Goal: Information Seeking & Learning: Learn about a topic

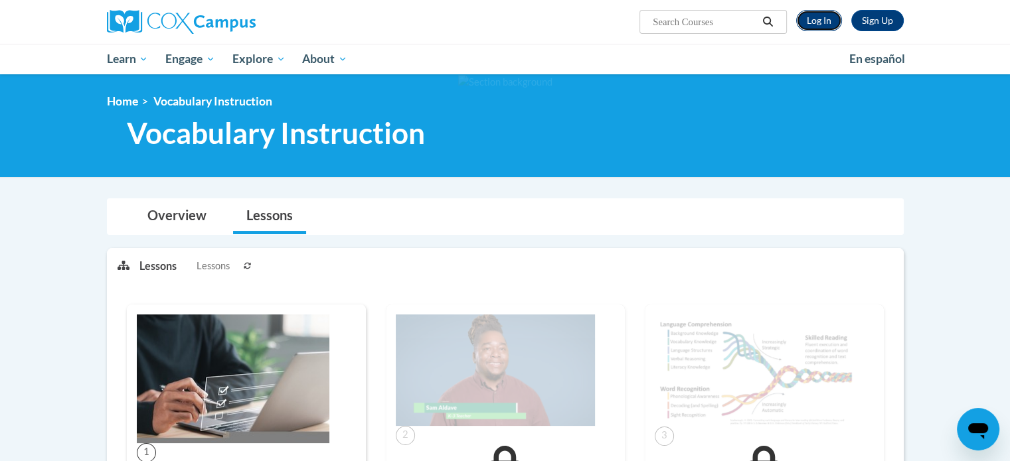
click at [818, 20] on link "Log In" at bounding box center [819, 20] width 46 height 21
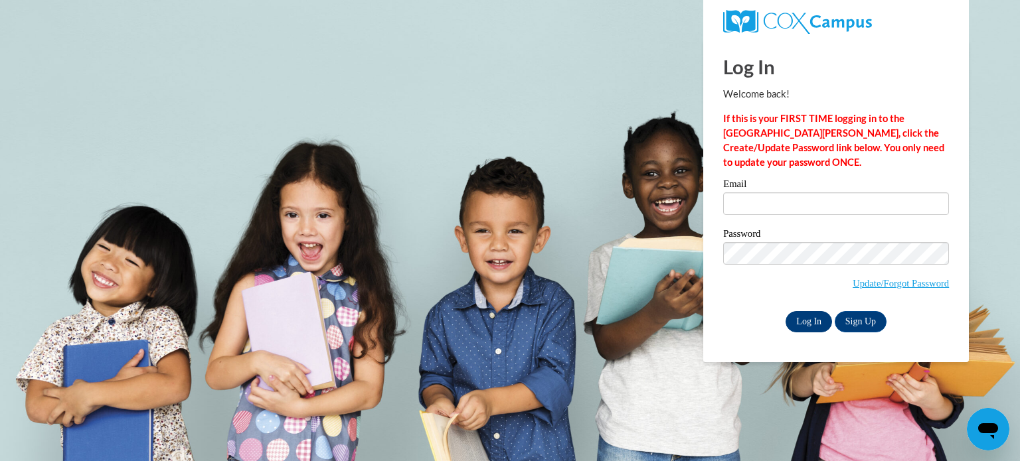
type input "andrea.davis@brooks.k12.ga.us"
click at [809, 325] on input "Log In" at bounding box center [808, 321] width 46 height 21
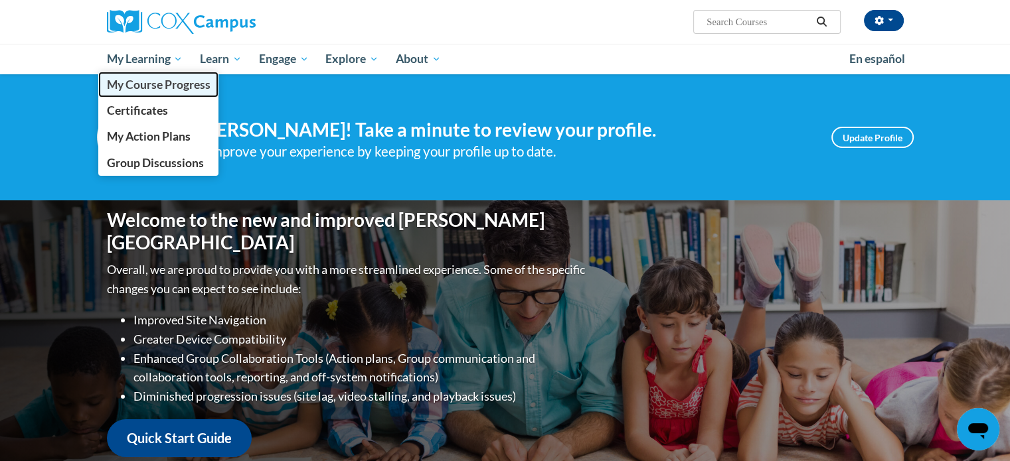
click at [181, 84] on span "My Course Progress" at bounding box center [158, 85] width 104 height 14
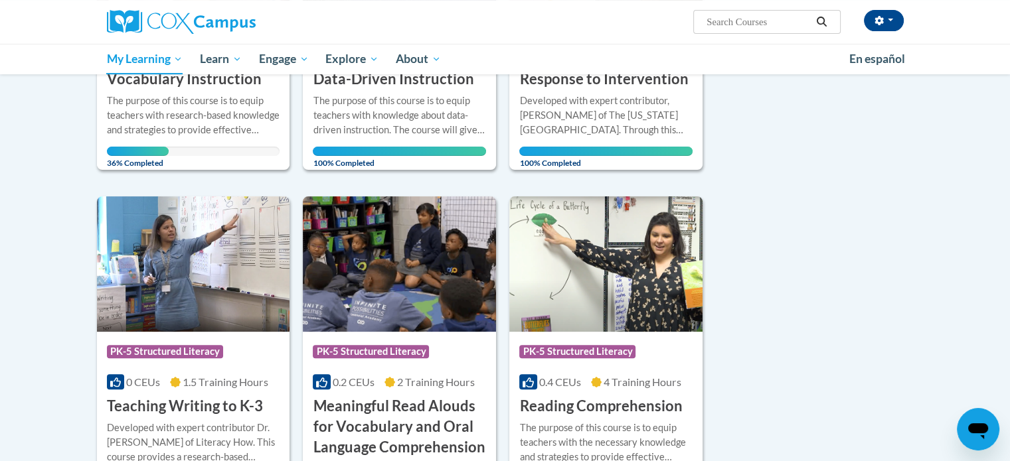
scroll to position [234, 0]
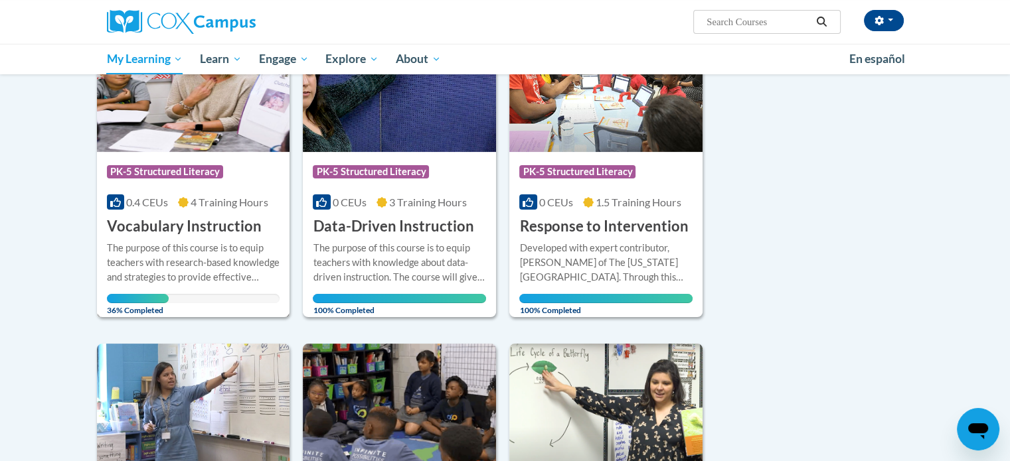
click at [257, 175] on div "Course Category: PK-5 Structured Literacy" at bounding box center [193, 174] width 173 height 30
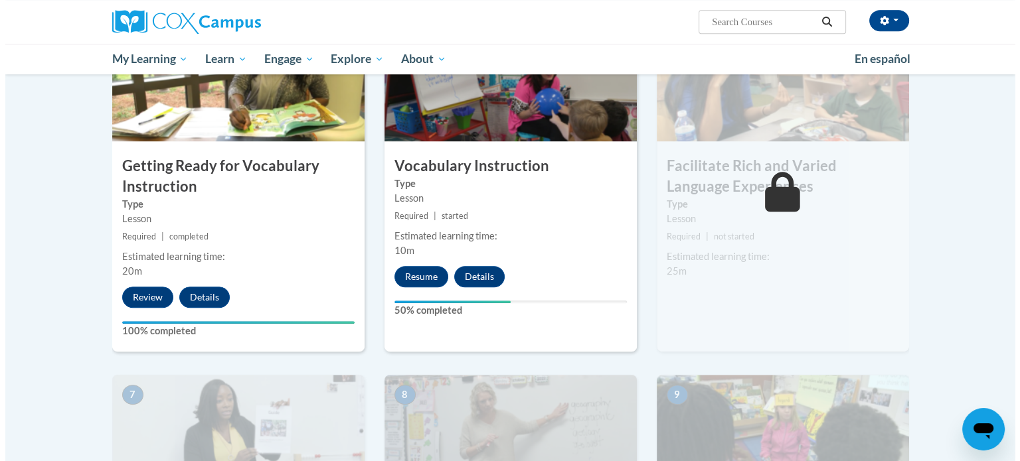
scroll to position [725, 0]
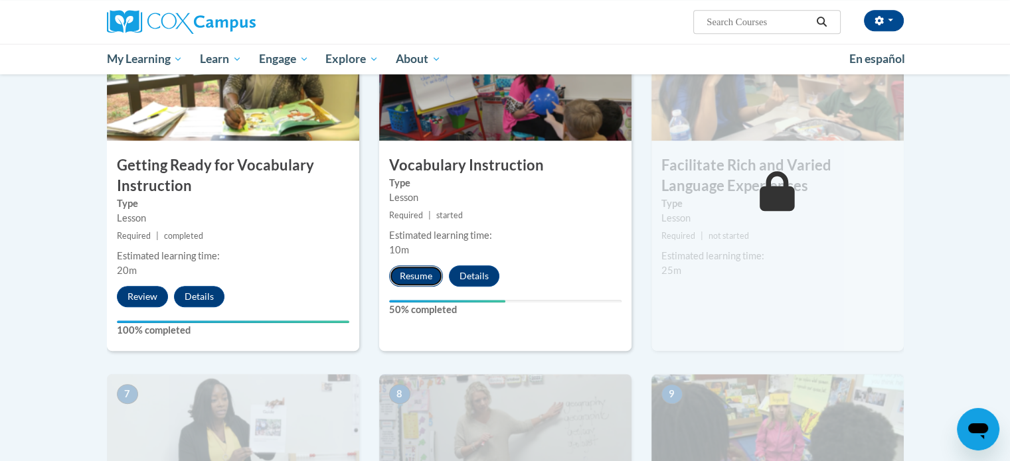
click at [416, 281] on button "Resume" at bounding box center [416, 276] width 54 height 21
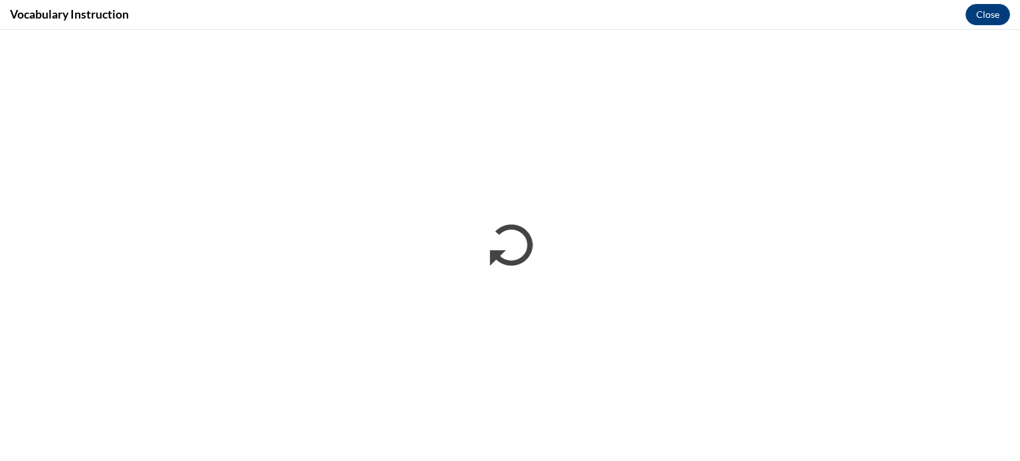
scroll to position [0, 0]
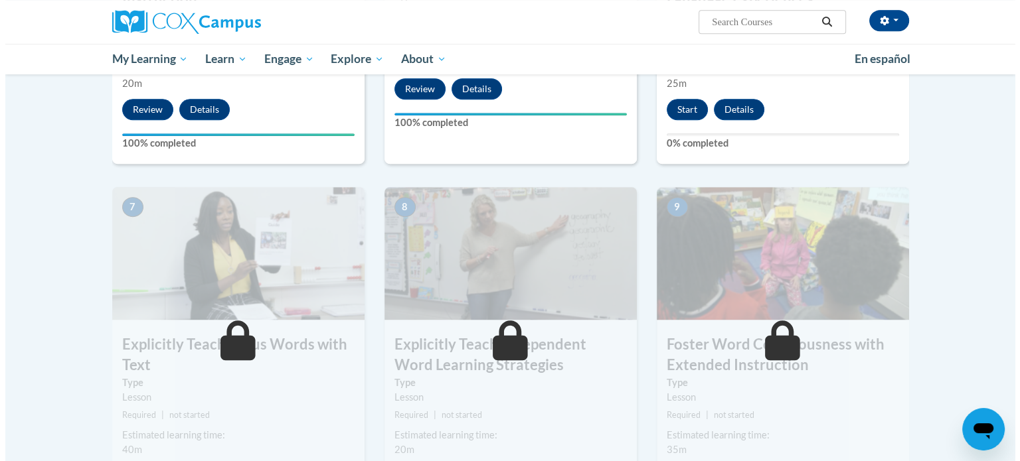
scroll to position [895, 0]
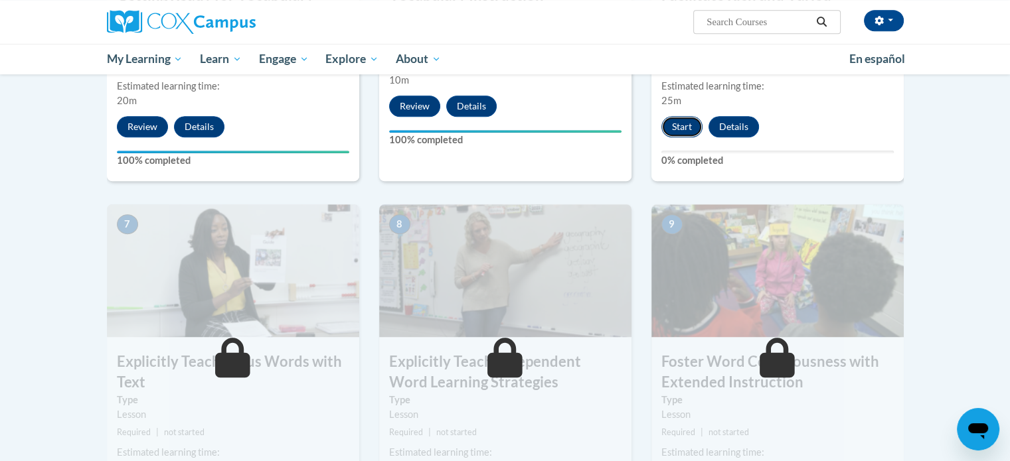
click at [684, 117] on button "Start" at bounding box center [681, 126] width 41 height 21
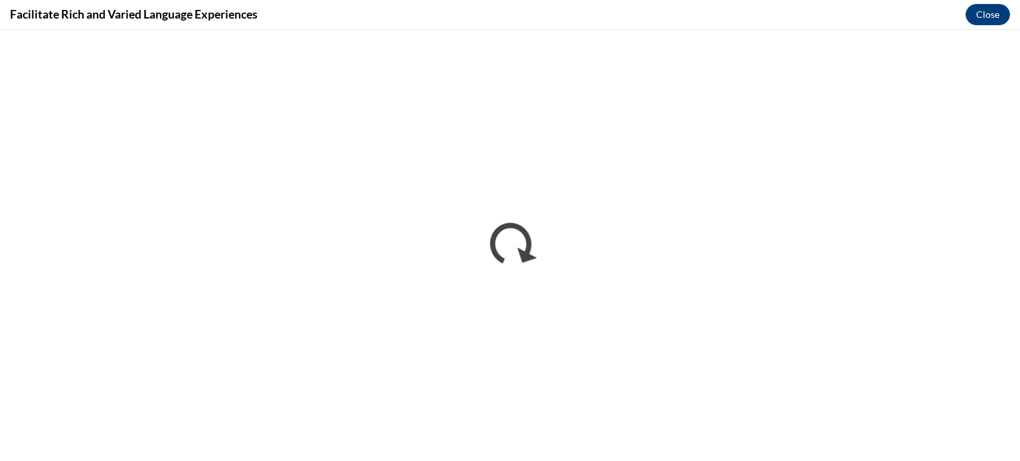
scroll to position [0, 0]
